Goal: Find specific page/section: Find specific page/section

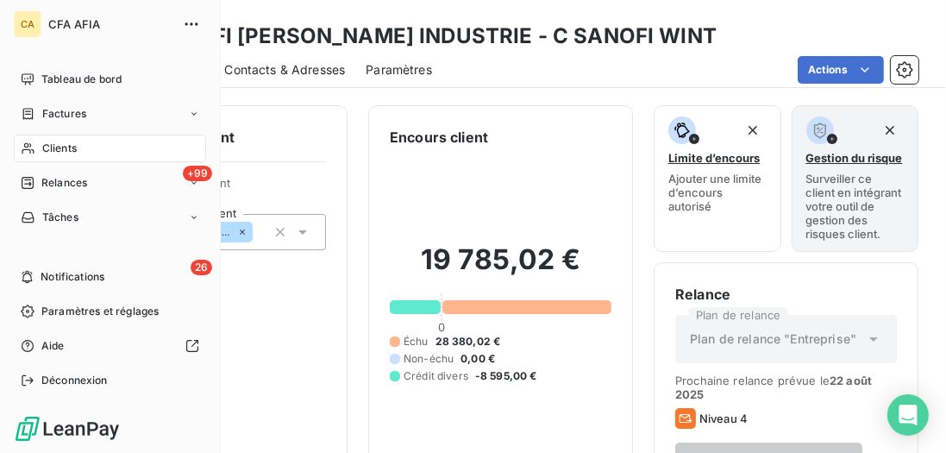
scroll to position [160, 0]
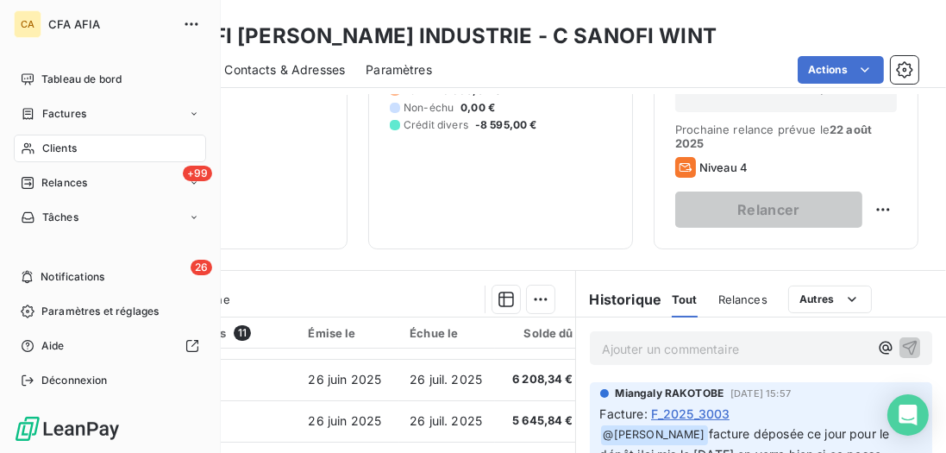
click at [53, 146] on span "Clients" at bounding box center [59, 149] width 34 height 16
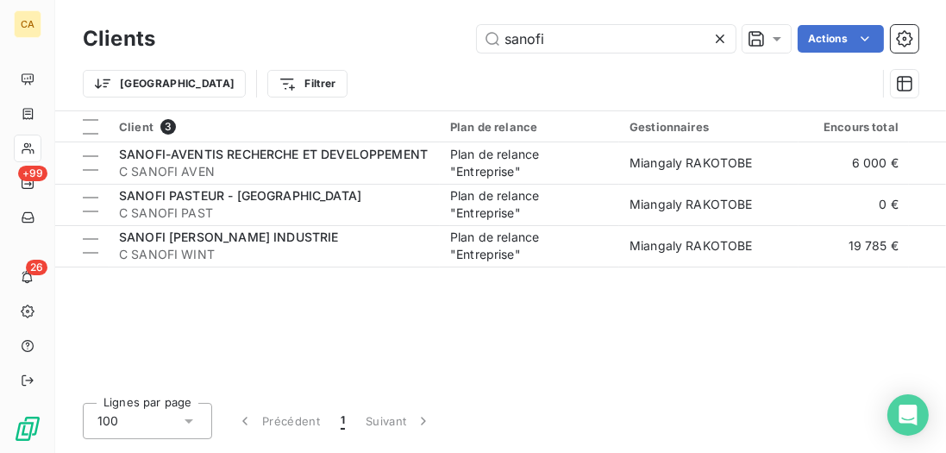
drag, startPoint x: 667, startPoint y: 47, endPoint x: 282, endPoint y: 29, distance: 385.8
click at [282, 29] on div "sanofi Actions" at bounding box center [547, 39] width 742 height 28
click at [711, 40] on icon at bounding box center [719, 38] width 17 height 17
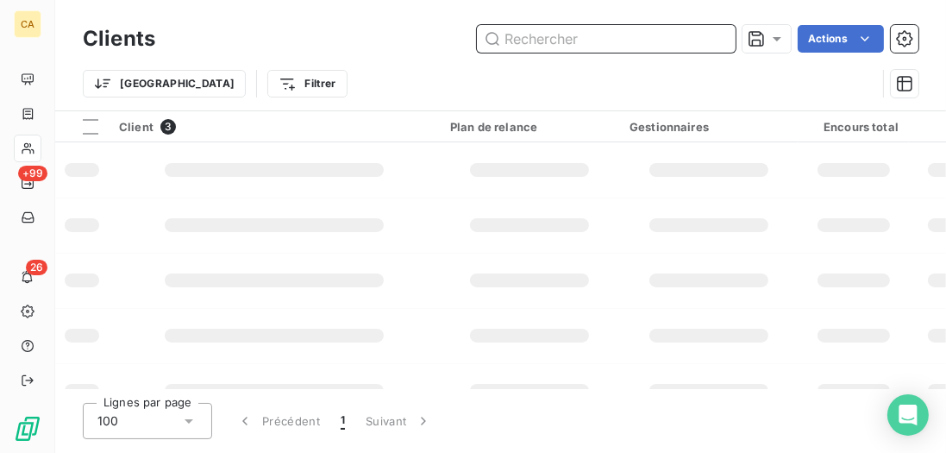
drag, startPoint x: 716, startPoint y: 39, endPoint x: 698, endPoint y: 39, distance: 18.1
click at [715, 39] on input "text" at bounding box center [606, 39] width 259 height 28
click at [638, 37] on input "text" at bounding box center [606, 39] width 259 height 28
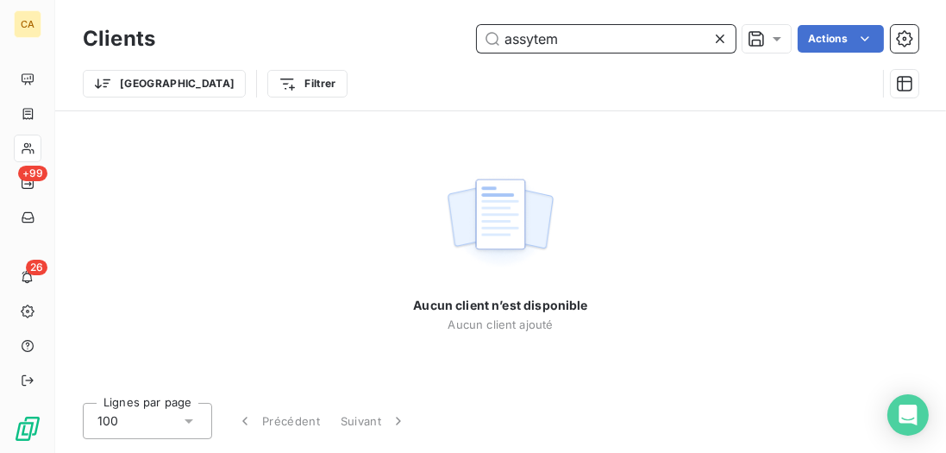
click at [533, 40] on input "assytem" at bounding box center [606, 39] width 259 height 28
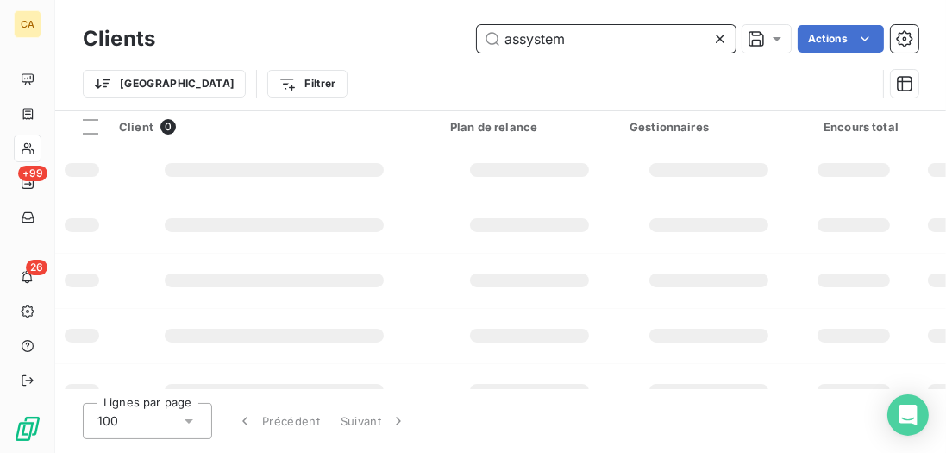
type input "assystem"
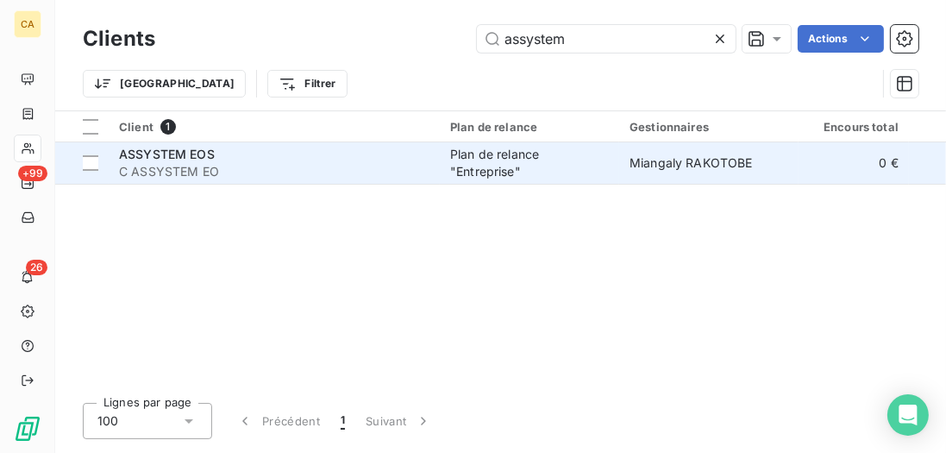
click at [473, 155] on div "Plan de relance "Entreprise"" at bounding box center [529, 163] width 159 height 34
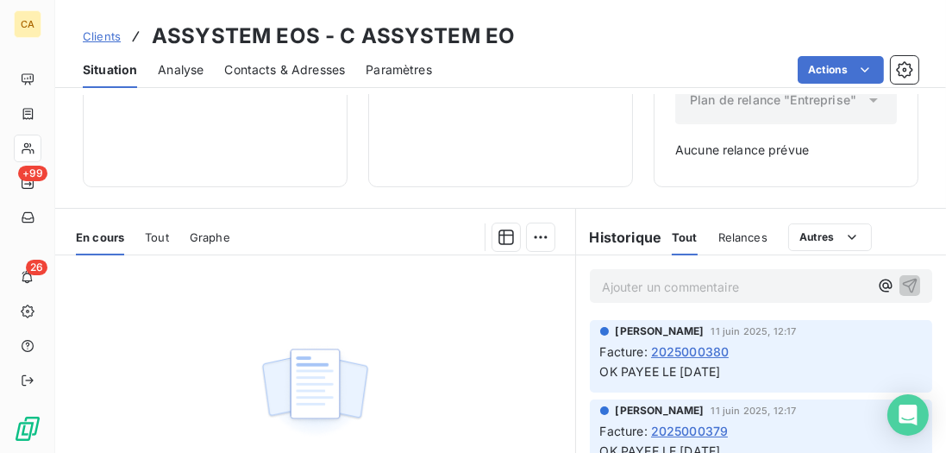
scroll to position [295, 0]
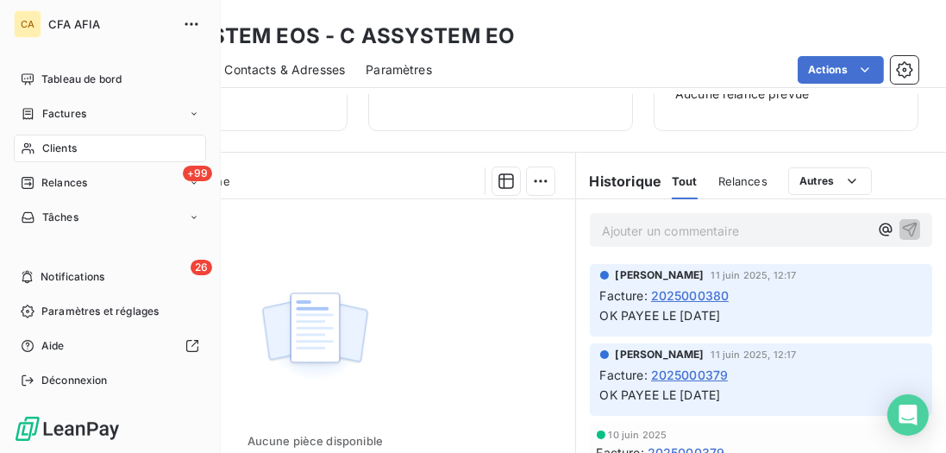
click at [54, 141] on span "Clients" at bounding box center [59, 149] width 34 height 16
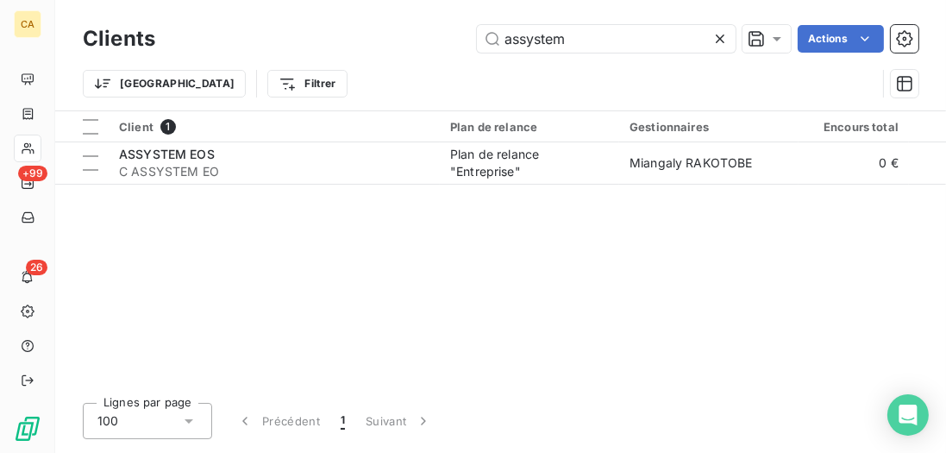
drag, startPoint x: 644, startPoint y: 33, endPoint x: 461, endPoint y: 18, distance: 183.3
click at [461, 18] on div "Clients assystem Actions Trier Filtrer" at bounding box center [500, 55] width 890 height 110
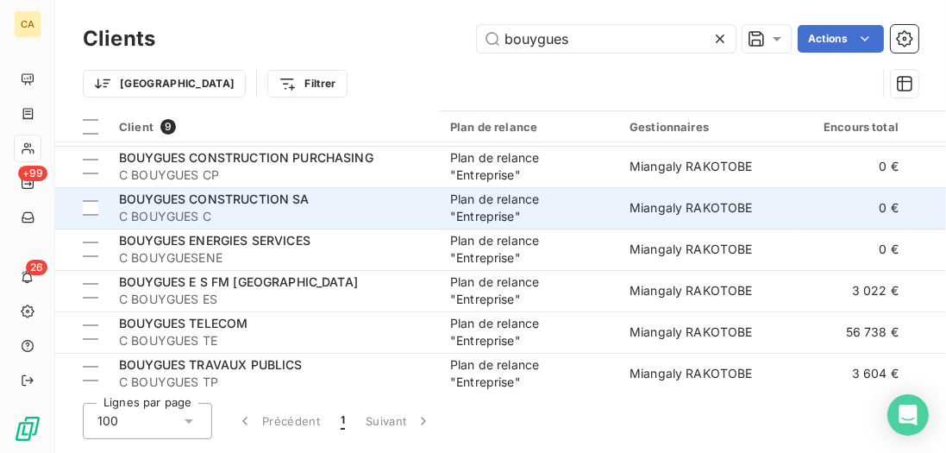
scroll to position [132, 0]
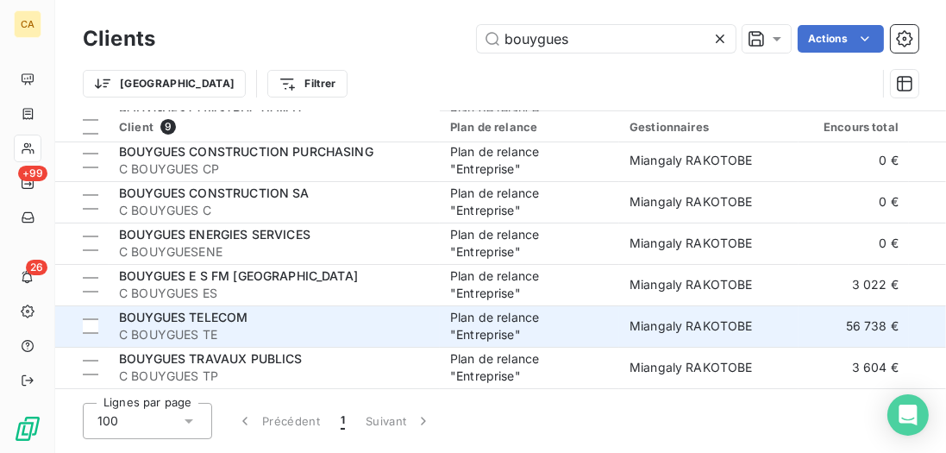
type input "bouygues"
click at [293, 312] on div "BOUYGUES TELECOM" at bounding box center [274, 317] width 310 height 17
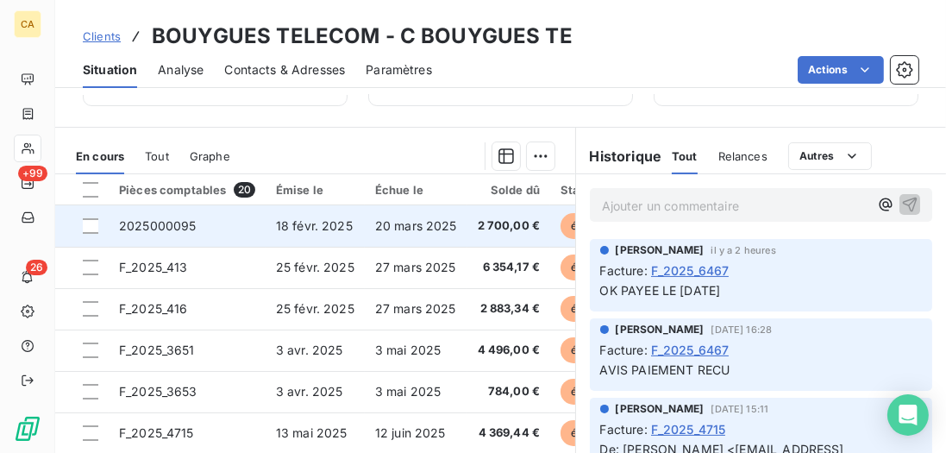
click at [406, 226] on span "20 mars 2025" at bounding box center [416, 225] width 82 height 15
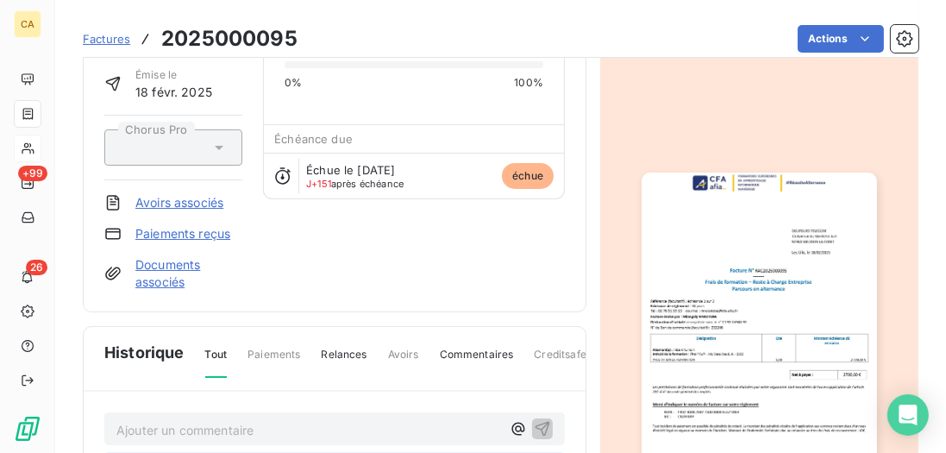
scroll to position [149, 0]
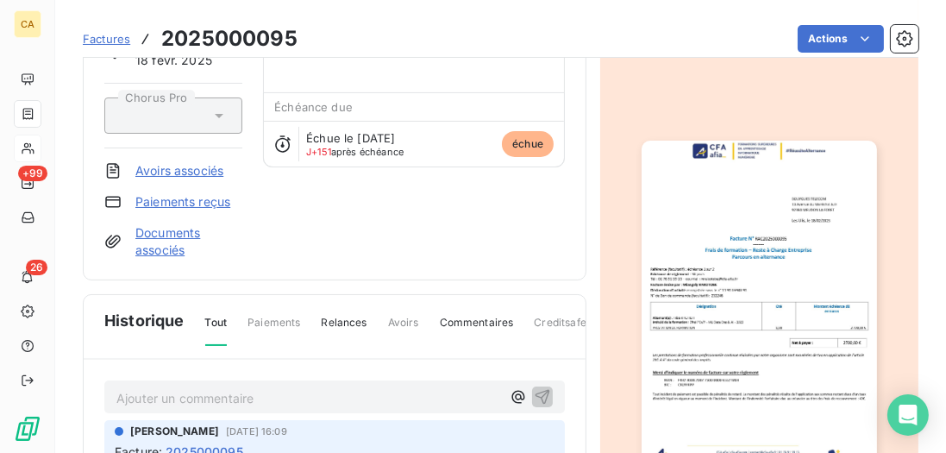
click at [818, 266] on img "button" at bounding box center [758, 307] width 234 height 332
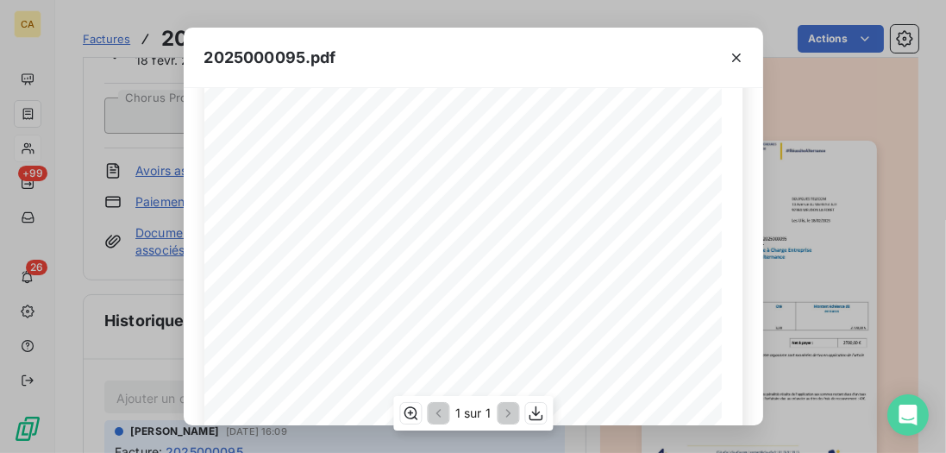
scroll to position [147, 0]
